Goal: Information Seeking & Learning: Find specific fact

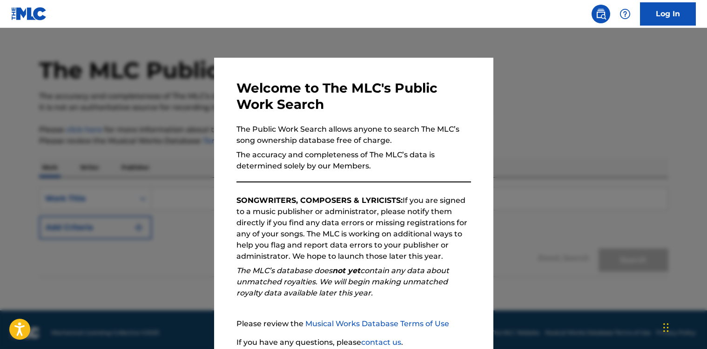
scroll to position [77, 0]
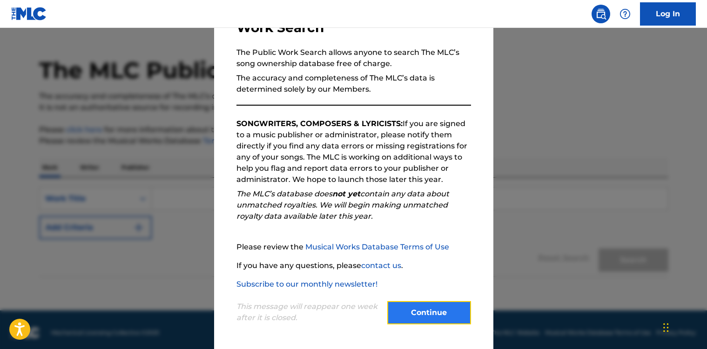
click at [432, 303] on button "Continue" at bounding box center [429, 312] width 84 height 23
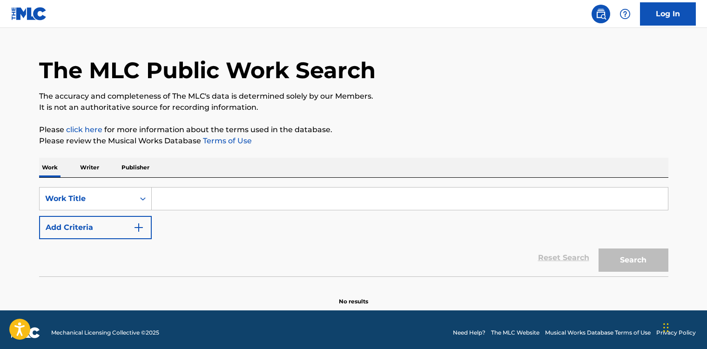
click at [200, 199] on input "Search Form" at bounding box center [410, 199] width 516 height 22
click at [94, 168] on p "Writer" at bounding box center [89, 168] width 25 height 20
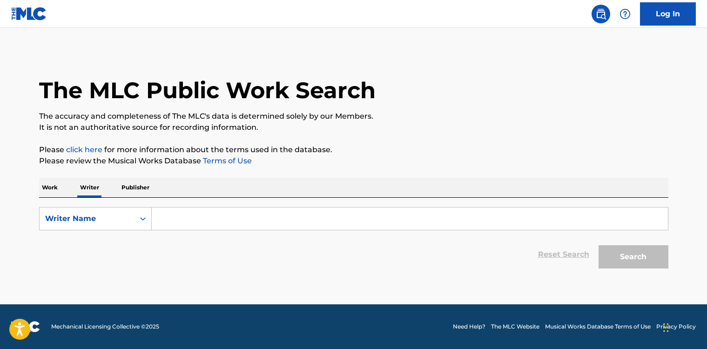
click at [178, 221] on input "Search Form" at bounding box center [410, 219] width 516 height 22
click at [635, 261] on button "Search" at bounding box center [634, 256] width 70 height 23
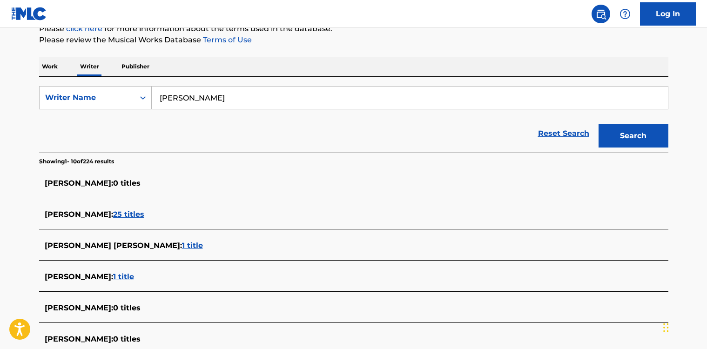
scroll to position [111, 0]
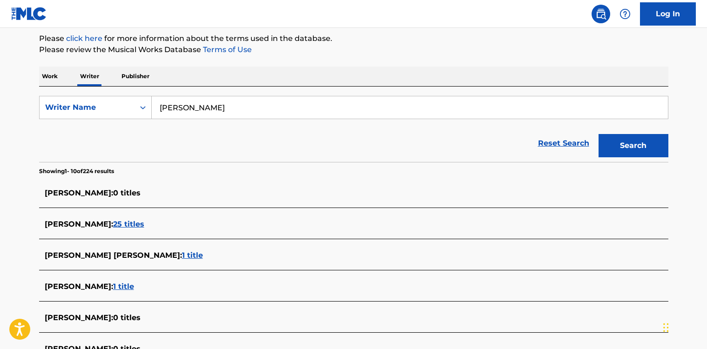
click at [211, 104] on input "jaylah hickman" at bounding box center [410, 107] width 516 height 22
type input "jaylah hickmon"
click at [599, 134] on button "Search" at bounding box center [634, 145] width 70 height 23
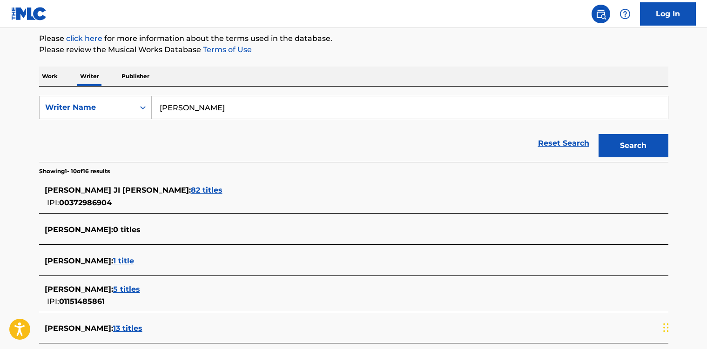
click at [191, 190] on span "82 titles" at bounding box center [207, 190] width 32 height 9
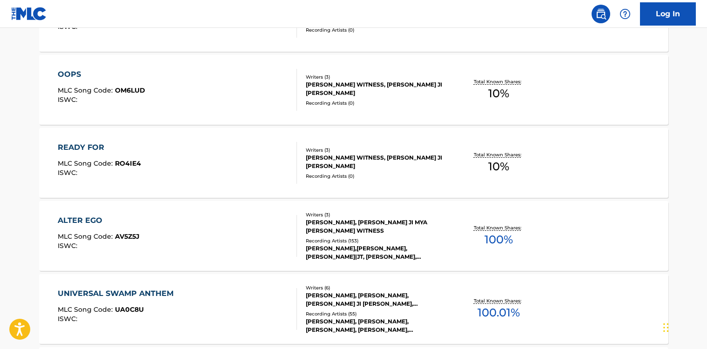
scroll to position [790, 0]
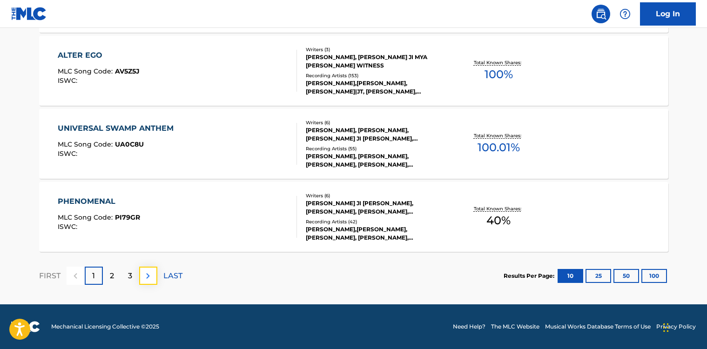
click at [143, 277] on img at bounding box center [147, 275] width 11 height 11
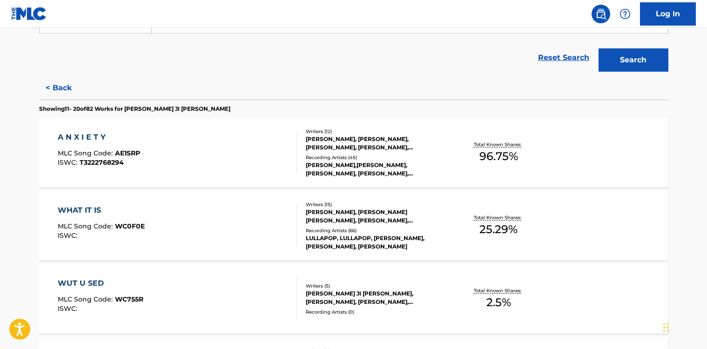
scroll to position [188, 0]
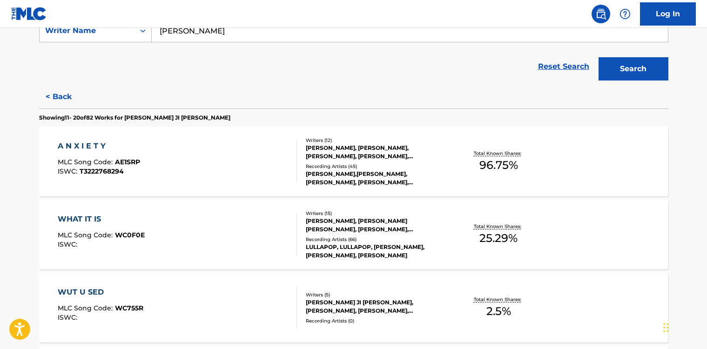
click at [85, 144] on div "A N X I E T Y" at bounding box center [99, 146] width 82 height 11
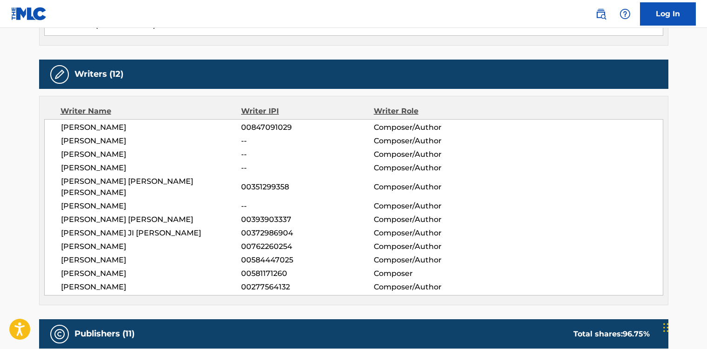
scroll to position [315, 0]
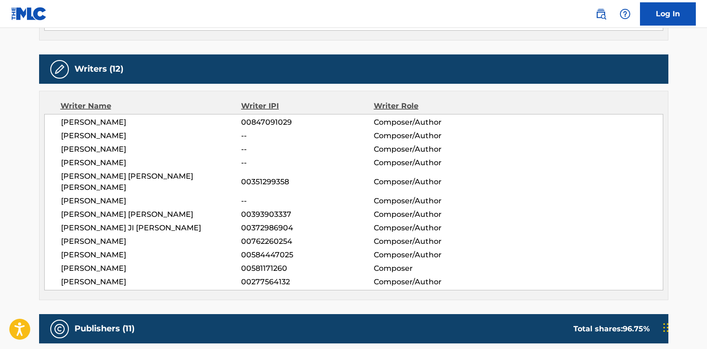
click at [108, 222] on span "JAYLAH JI MYA HICKMON" at bounding box center [151, 227] width 181 height 11
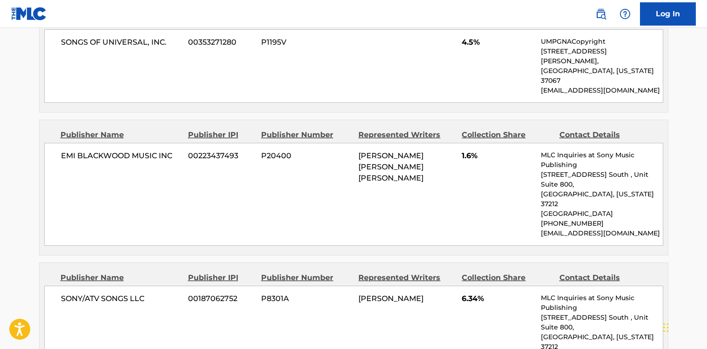
scroll to position [663, 0]
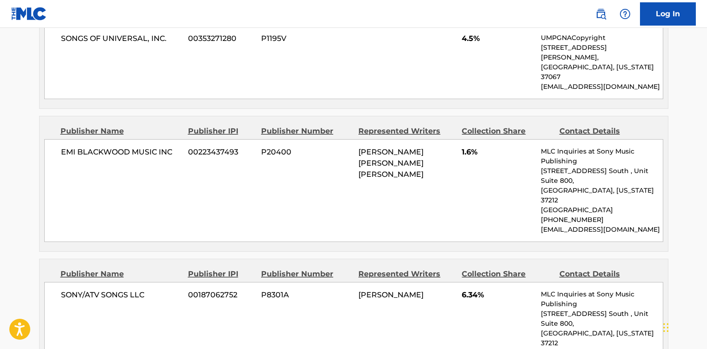
click at [373, 148] on span "ERNESTO DAVID JR SHAW" at bounding box center [390, 163] width 65 height 31
click at [408, 290] on span "JEREMY WILLIAM SOTO" at bounding box center [390, 294] width 65 height 9
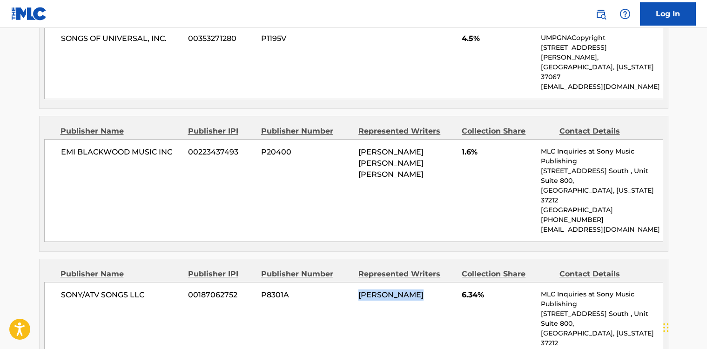
click at [408, 290] on span "JEREMY WILLIAM SOTO" at bounding box center [390, 294] width 65 height 9
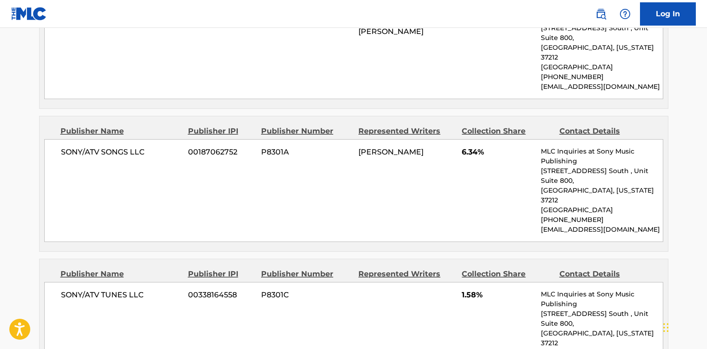
click at [402, 282] on div "SONY/ATV TUNES LLC 00338164558 P8301C 1.58% MLC Inquiries at Sony Music Publish…" at bounding box center [353, 333] width 619 height 103
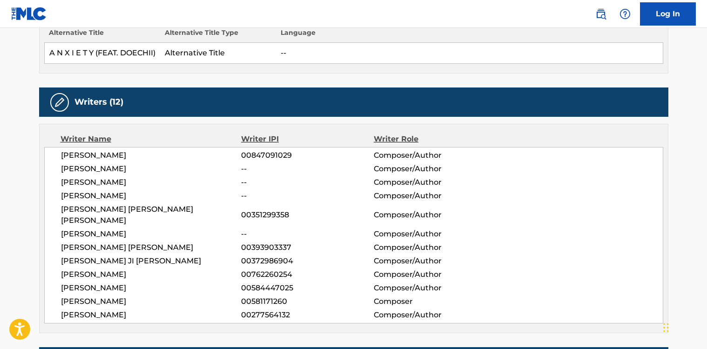
scroll to position [249, 0]
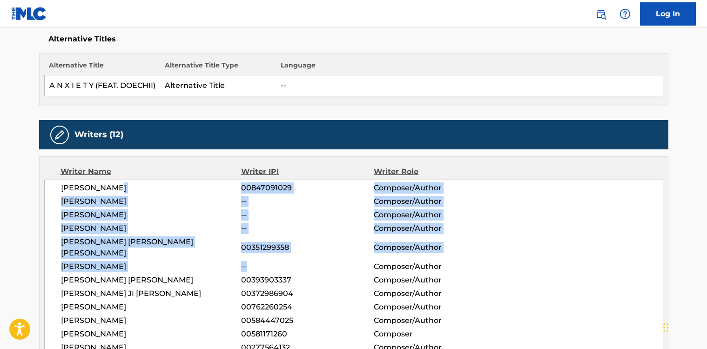
drag, startPoint x: 115, startPoint y: 183, endPoint x: 265, endPoint y: 254, distance: 165.9
click at [265, 254] on div "JEREMY WILLIAM SOTO 00847091029 Composer/Author BENNIE BRIGGMAN -- Composer/Aut…" at bounding box center [353, 268] width 619 height 176
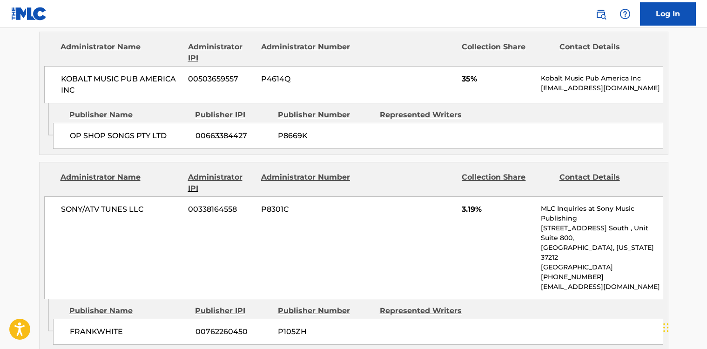
scroll to position [1471, 0]
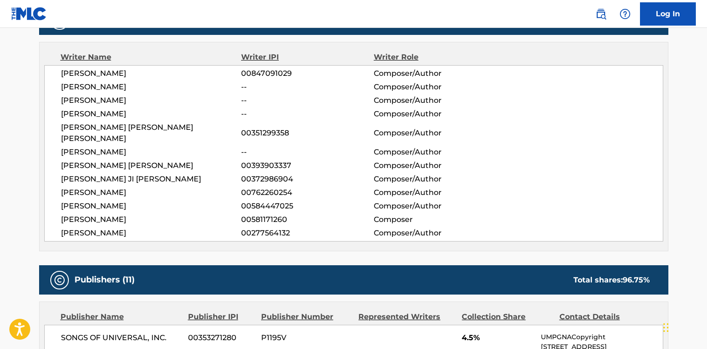
scroll to position [311, 0]
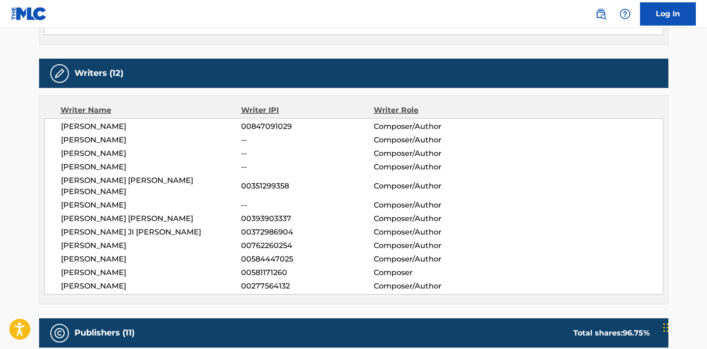
click at [108, 136] on span "BENNIE BRIGGMAN" at bounding box center [151, 140] width 181 height 11
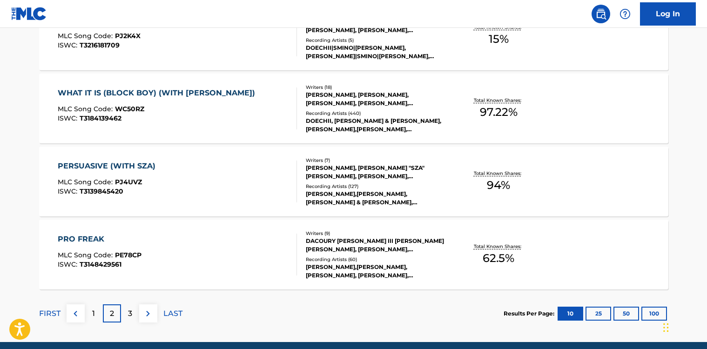
scroll to position [761, 0]
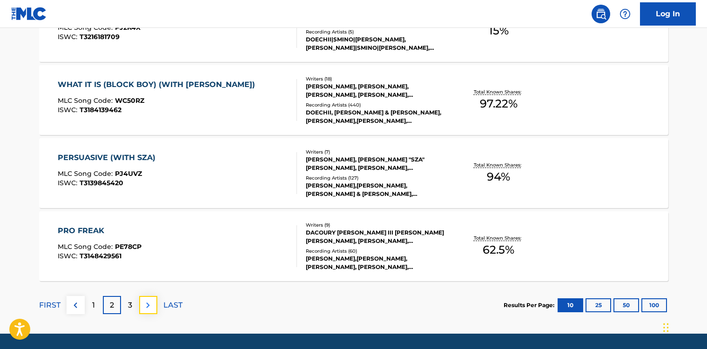
click at [149, 307] on img at bounding box center [147, 305] width 11 height 11
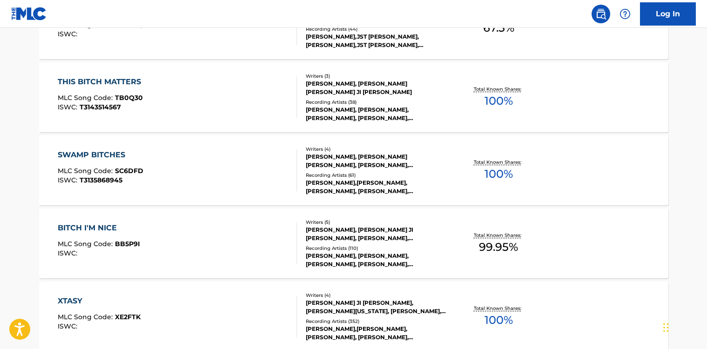
scroll to position [605, 0]
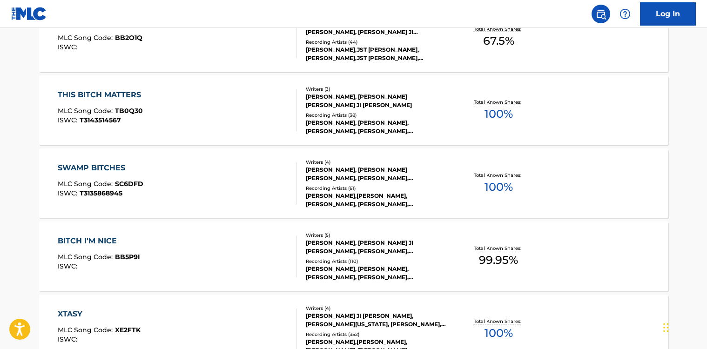
click at [110, 167] on div "SWAMP BITCHES" at bounding box center [101, 167] width 86 height 11
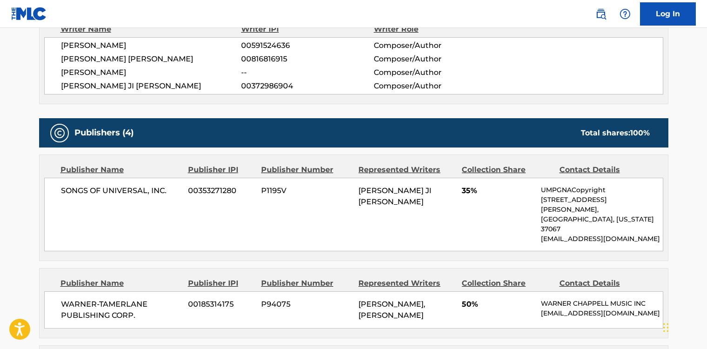
scroll to position [326, 0]
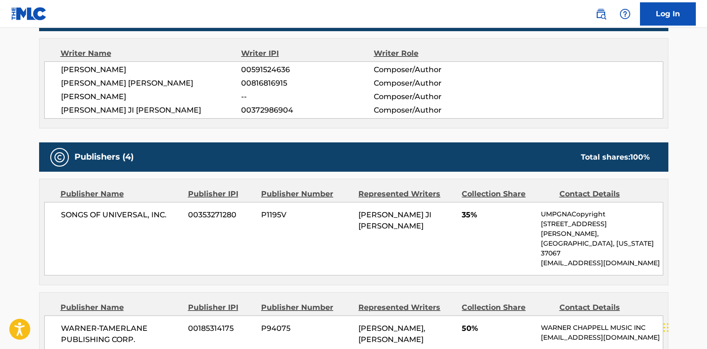
click at [111, 97] on span "MARIO LUCIANO" at bounding box center [151, 96] width 181 height 11
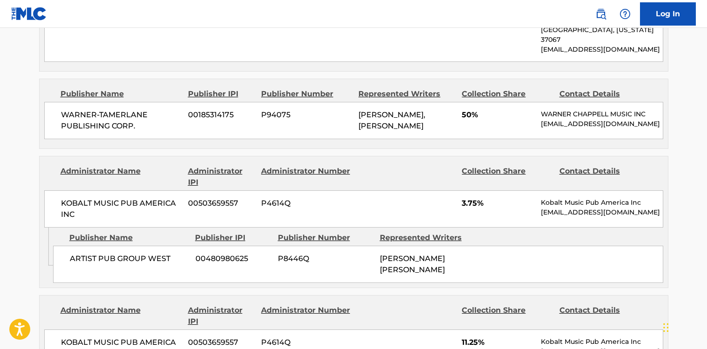
scroll to position [544, 0]
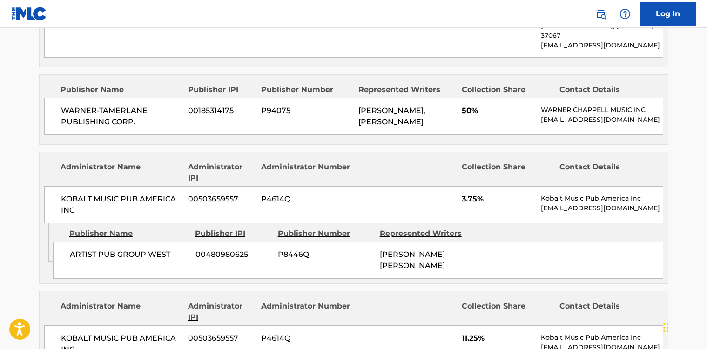
click at [132, 161] on div "Administrator Name" at bounding box center [121, 172] width 121 height 22
click at [150, 249] on span "ARTIST PUB GROUP WEST" at bounding box center [129, 254] width 119 height 11
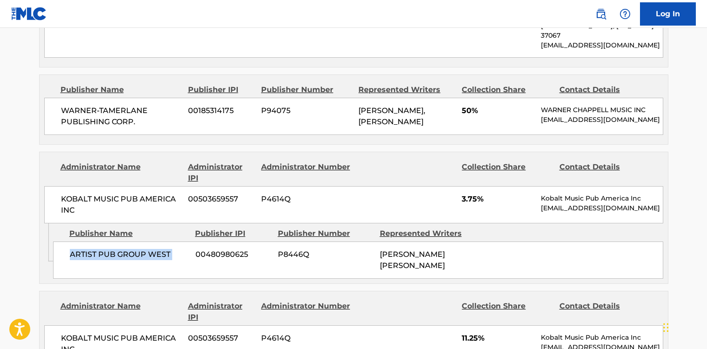
click at [150, 249] on span "ARTIST PUB GROUP WEST" at bounding box center [129, 254] width 119 height 11
click at [157, 249] on span "ARTIST PUB GROUP WEST" at bounding box center [129, 254] width 119 height 11
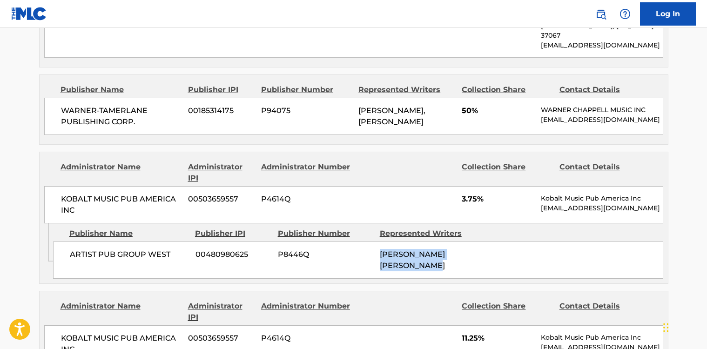
drag, startPoint x: 407, startPoint y: 243, endPoint x: 377, endPoint y: 235, distance: 30.5
click at [377, 242] on div "ARTIST PUB GROUP WEST 00480980625 P8446Q MARIA-CECILIA SIMONE KELLY" at bounding box center [358, 260] width 610 height 37
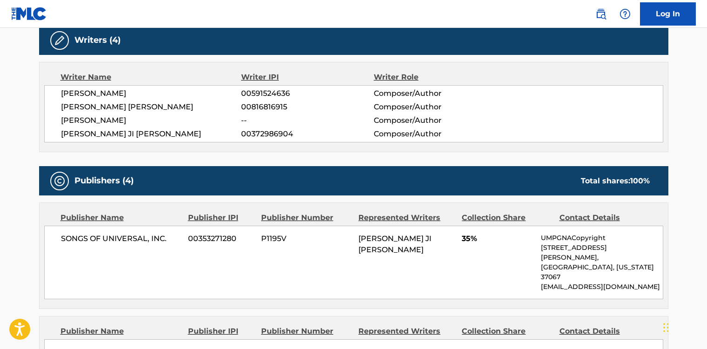
scroll to position [300, 0]
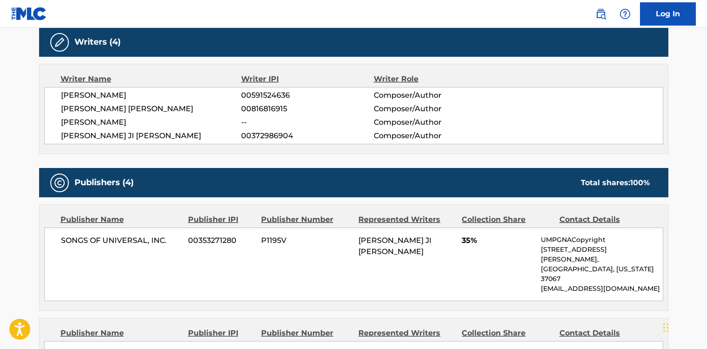
click at [111, 123] on span "MARIO LUCIANO" at bounding box center [151, 122] width 181 height 11
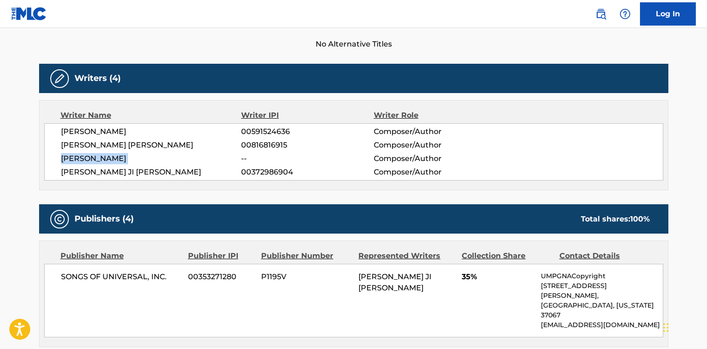
scroll to position [244, 0]
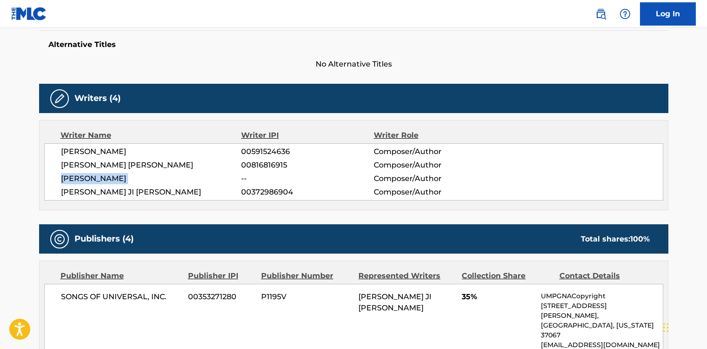
click at [88, 179] on span "MARIO LUCIANO" at bounding box center [151, 178] width 181 height 11
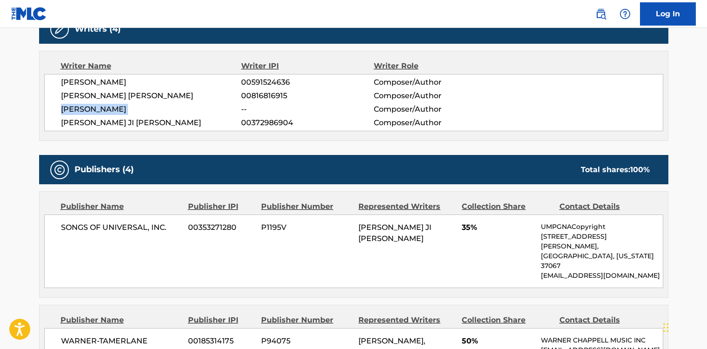
scroll to position [325, 0]
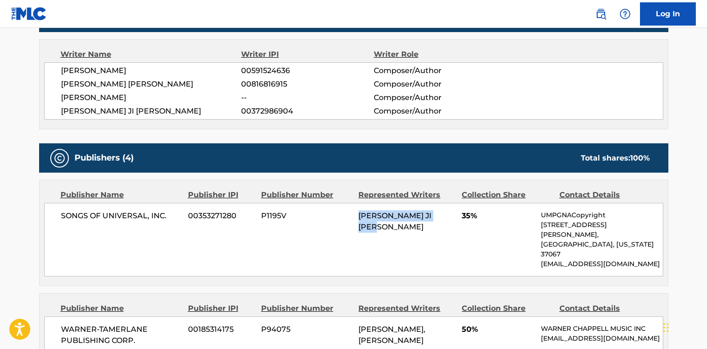
drag, startPoint x: 359, startPoint y: 216, endPoint x: 403, endPoint y: 224, distance: 44.0
click at [403, 224] on div "JAYLAH JI MYA HICKMON" at bounding box center [406, 221] width 96 height 22
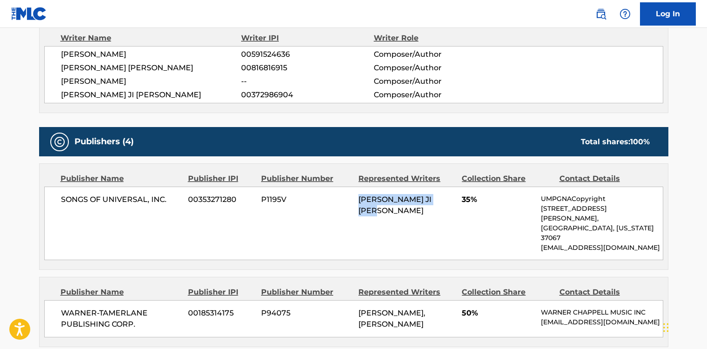
scroll to position [331, 0]
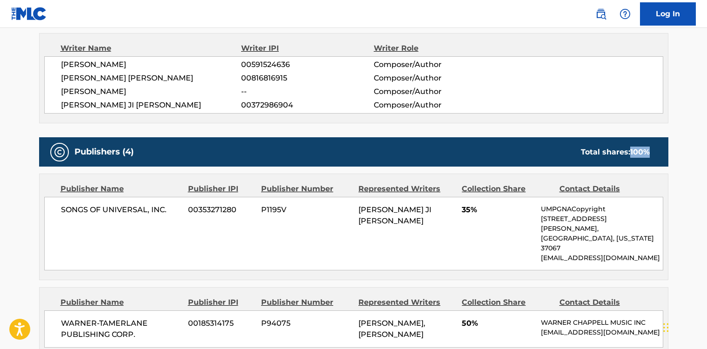
drag, startPoint x: 631, startPoint y: 152, endPoint x: 651, endPoint y: 152, distance: 20.5
click at [651, 152] on div "Total shares: 100 %" at bounding box center [615, 152] width 87 height 11
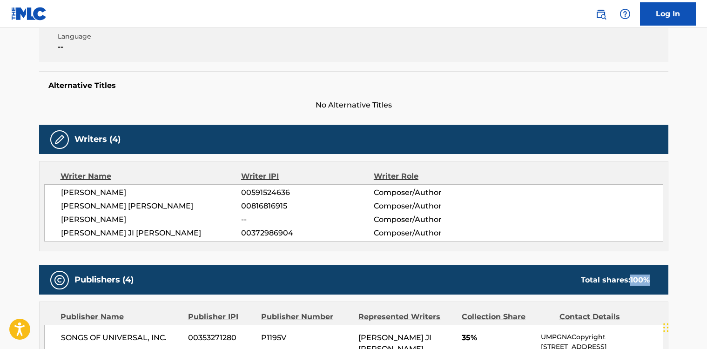
scroll to position [197, 0]
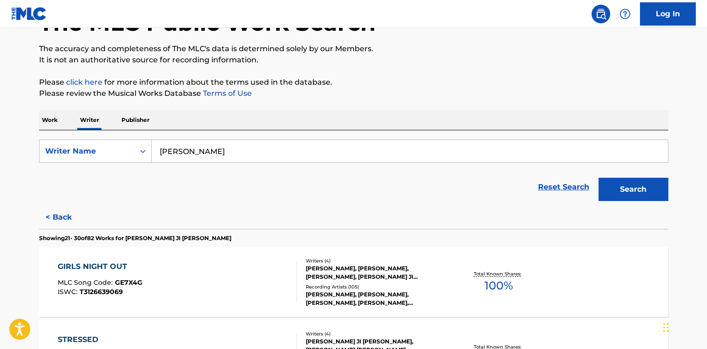
scroll to position [69, 0]
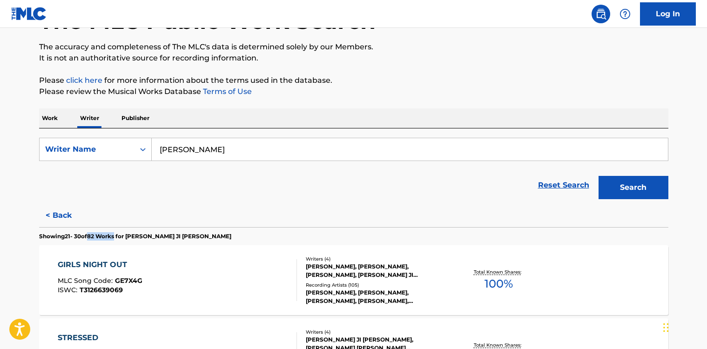
drag, startPoint x: 93, startPoint y: 235, endPoint x: 119, endPoint y: 238, distance: 26.2
click at [119, 238] on p "Showing 21 - 30 of 82 Works for JAYLAH JI MYA HICKMON" at bounding box center [135, 236] width 192 height 8
drag, startPoint x: 133, startPoint y: 235, endPoint x: 212, endPoint y: 241, distance: 78.9
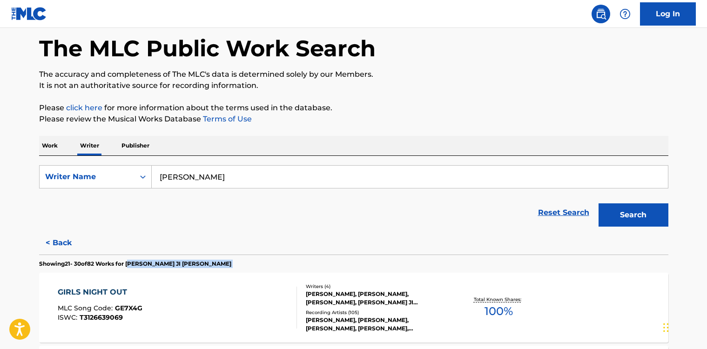
scroll to position [27, 0]
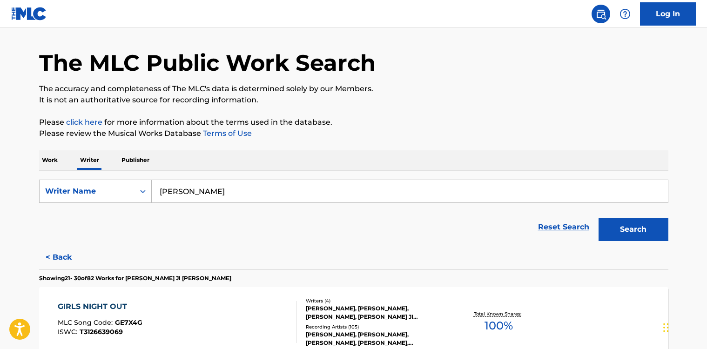
click at [212, 191] on input "jaylah hickmon" at bounding box center [410, 191] width 516 height 22
type input "blake slatkin"
click at [599, 218] on button "Search" at bounding box center [634, 229] width 70 height 23
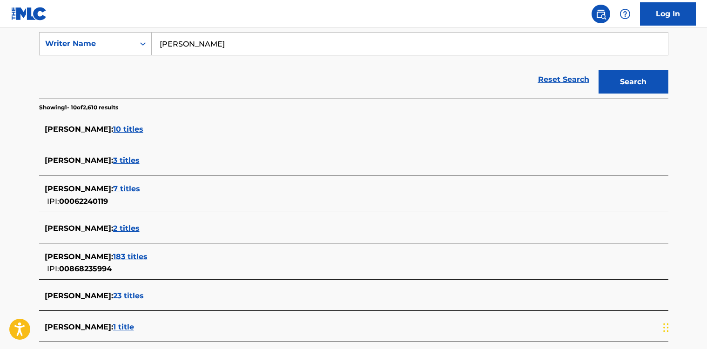
scroll to position [179, 0]
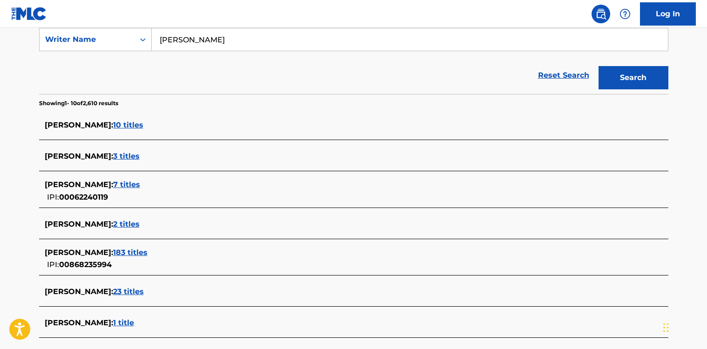
click at [130, 253] on span "183 titles" at bounding box center [130, 252] width 34 height 9
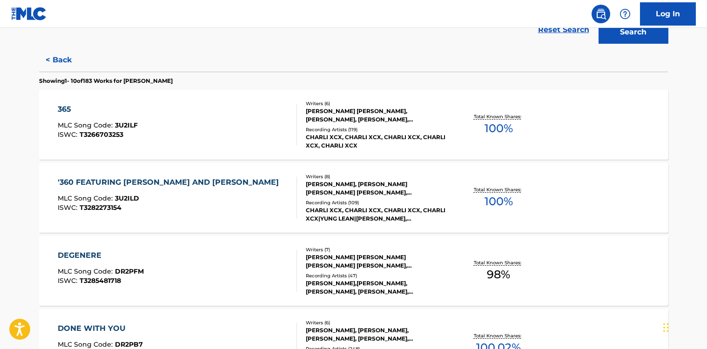
scroll to position [224, 0]
drag, startPoint x: 88, startPoint y: 81, endPoint x: 104, endPoint y: 81, distance: 15.4
click at [104, 81] on p "Showing 1 - 10 of 183 Works for BLAKE SLATKIN" at bounding box center [106, 82] width 134 height 8
